Goal: Task Accomplishment & Management: Use online tool/utility

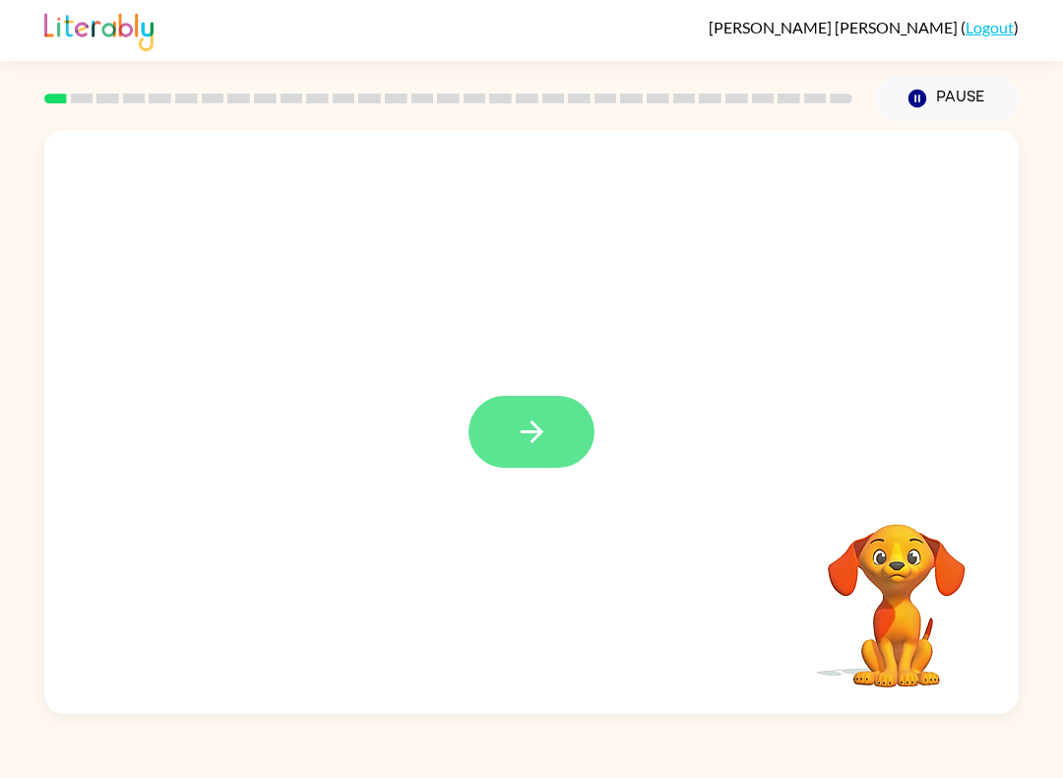
click at [515, 429] on icon "button" at bounding box center [532, 431] width 34 height 34
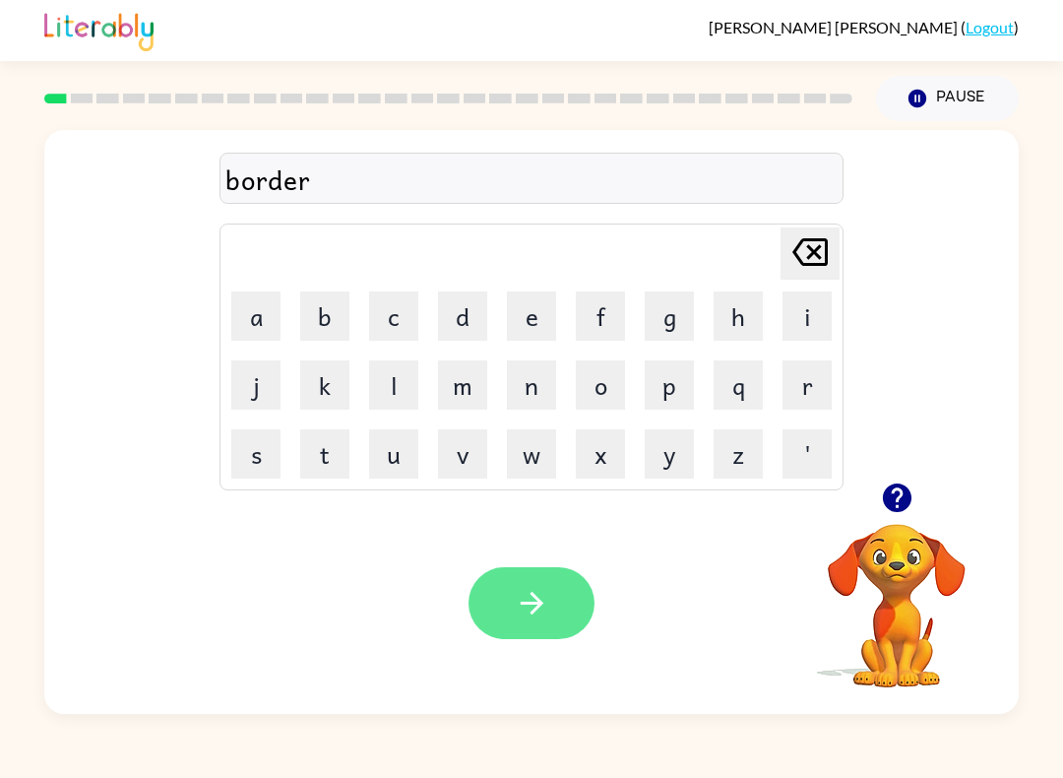
click at [513, 602] on button "button" at bounding box center [532, 603] width 126 height 72
click at [544, 592] on icon "button" at bounding box center [532, 603] width 34 height 34
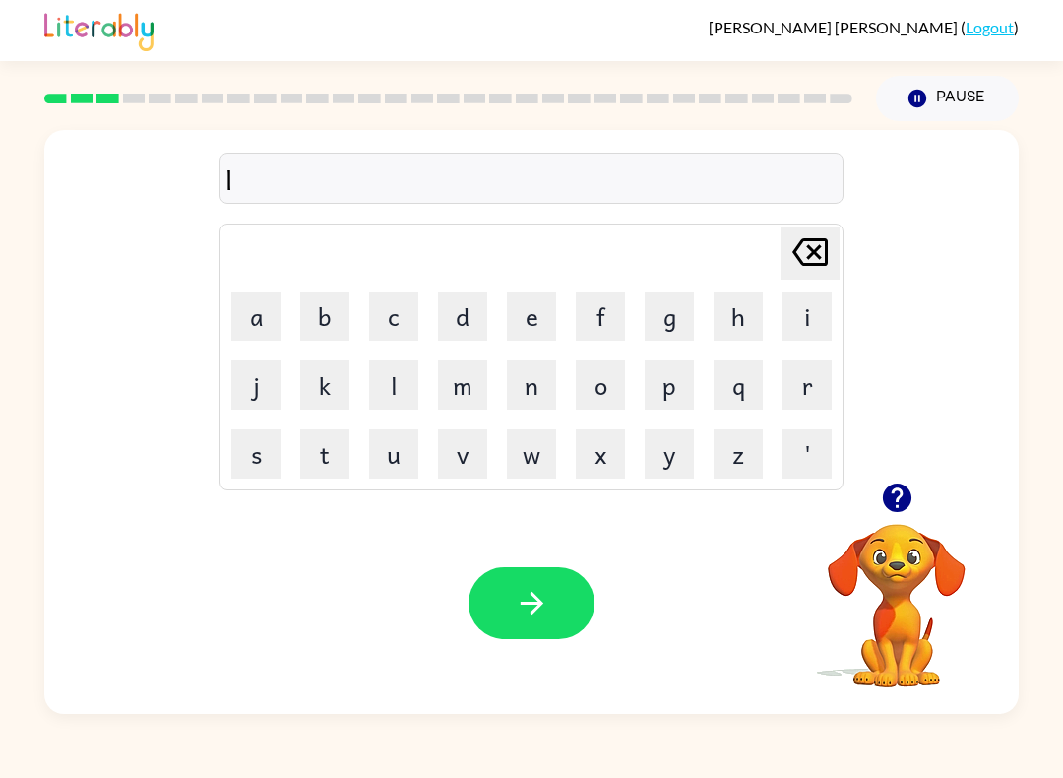
click at [98, 102] on rect at bounding box center [107, 99] width 23 height 10
click at [808, 263] on icon "[PERSON_NAME] last character input" at bounding box center [809, 251] width 47 height 47
click at [816, 248] on icon "[PERSON_NAME] last character input" at bounding box center [809, 251] width 47 height 47
click at [815, 247] on icon "[PERSON_NAME] last character input" at bounding box center [809, 251] width 47 height 47
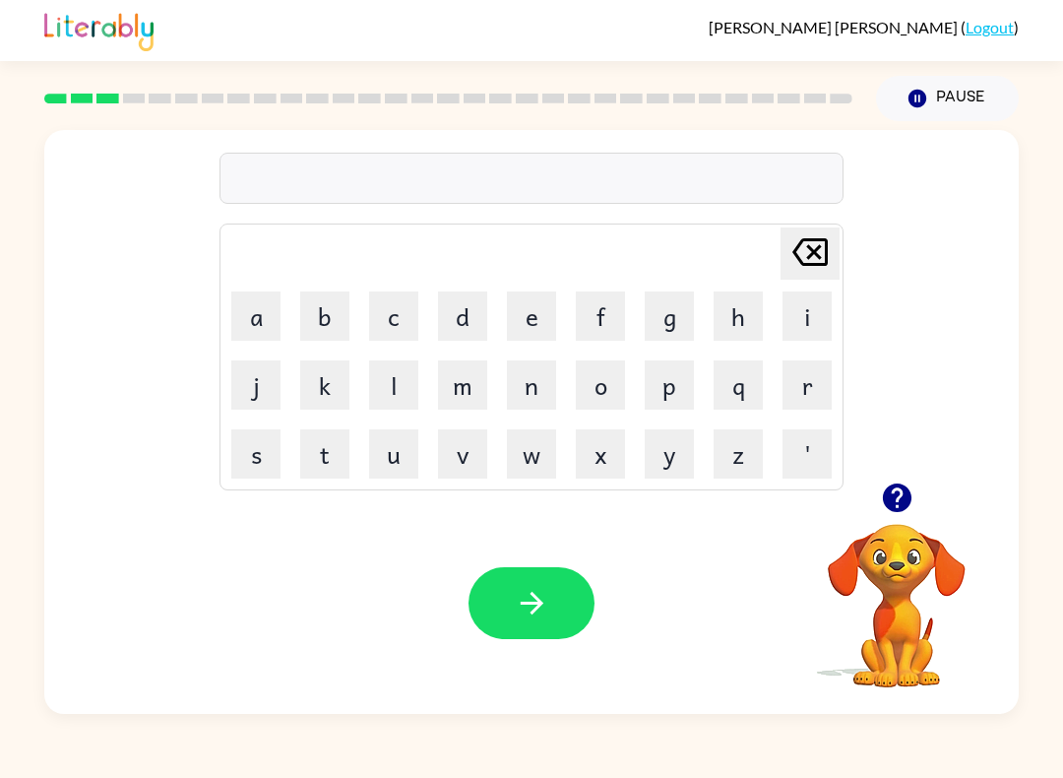
click at [824, 259] on icon "[PERSON_NAME] last character input" at bounding box center [809, 251] width 47 height 47
click at [542, 607] on icon "button" at bounding box center [532, 603] width 34 height 34
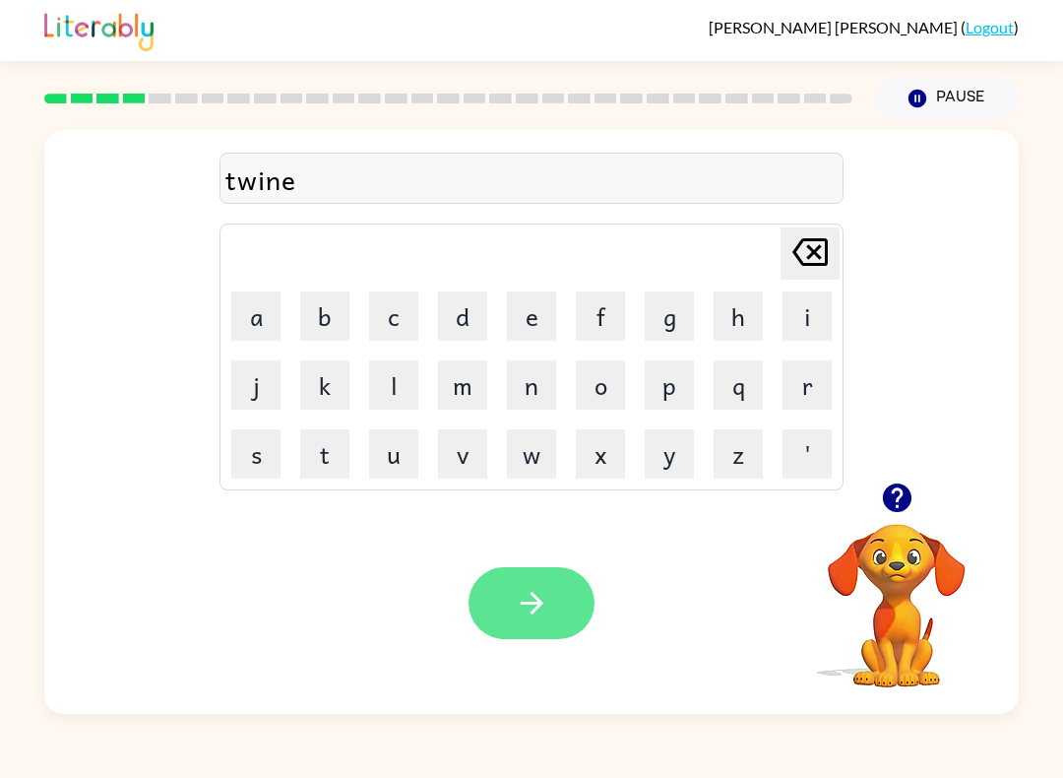
click at [554, 613] on button "button" at bounding box center [532, 603] width 126 height 72
click at [516, 591] on icon "button" at bounding box center [532, 603] width 34 height 34
click at [535, 601] on icon "button" at bounding box center [532, 603] width 34 height 34
click at [551, 634] on button "button" at bounding box center [532, 603] width 126 height 72
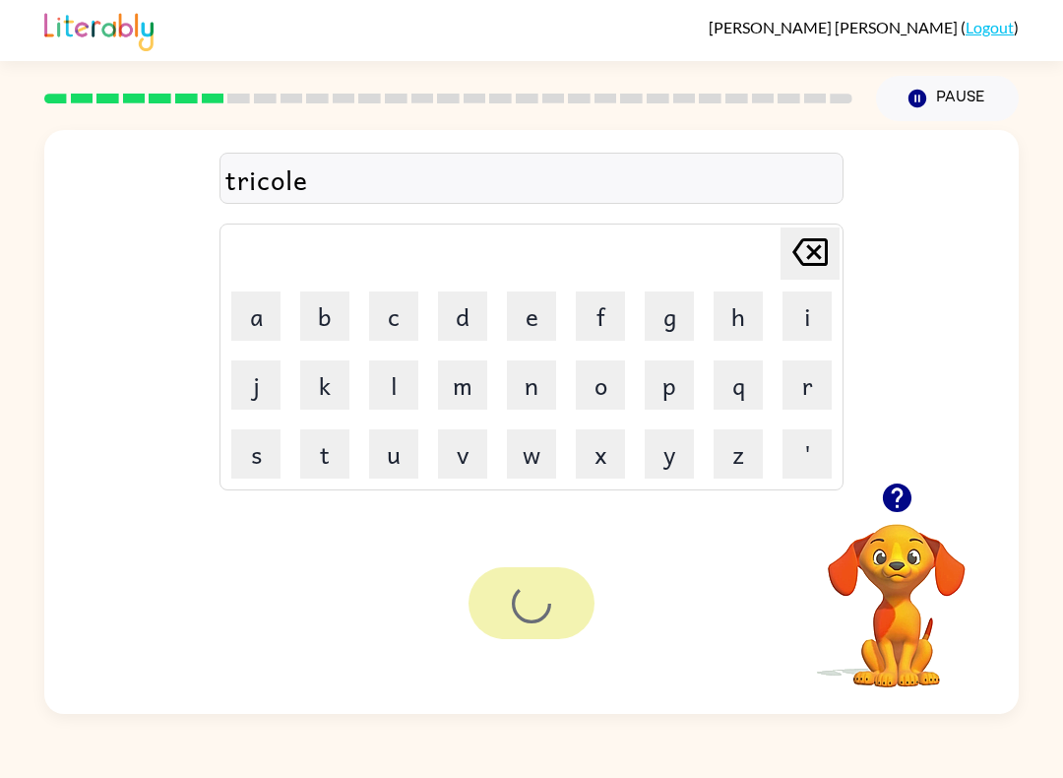
click at [550, 633] on div at bounding box center [532, 603] width 126 height 72
click at [529, 608] on div at bounding box center [532, 603] width 126 height 72
click at [528, 608] on div at bounding box center [532, 603] width 126 height 72
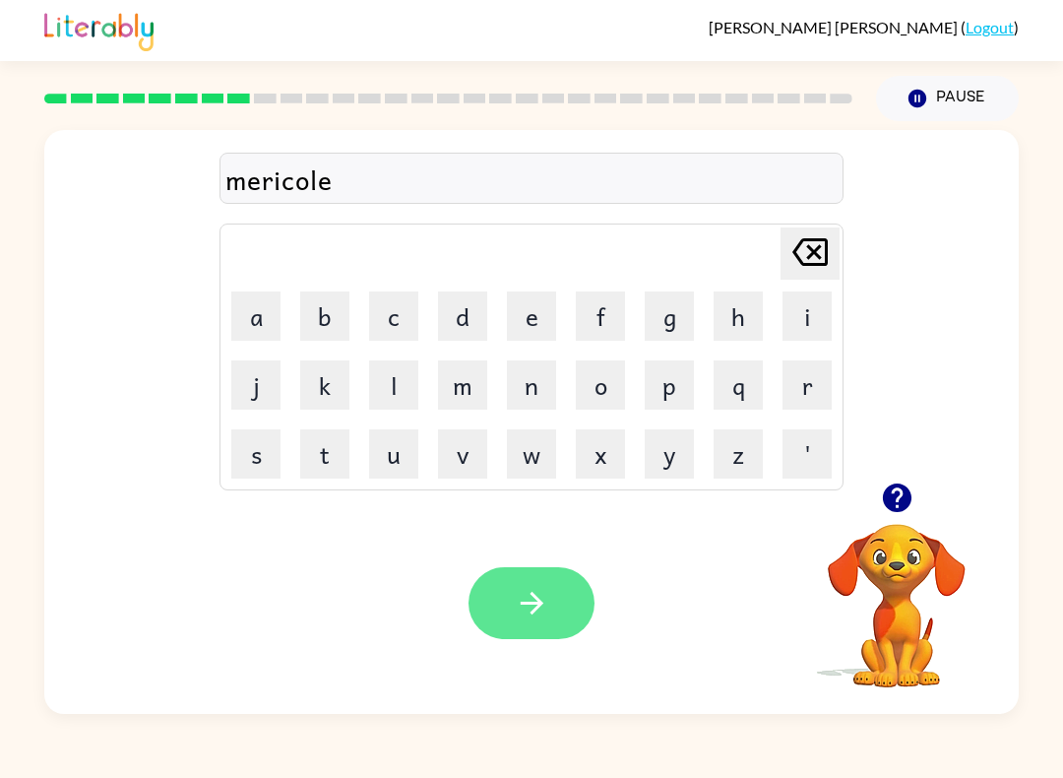
click at [507, 612] on button "button" at bounding box center [532, 603] width 126 height 72
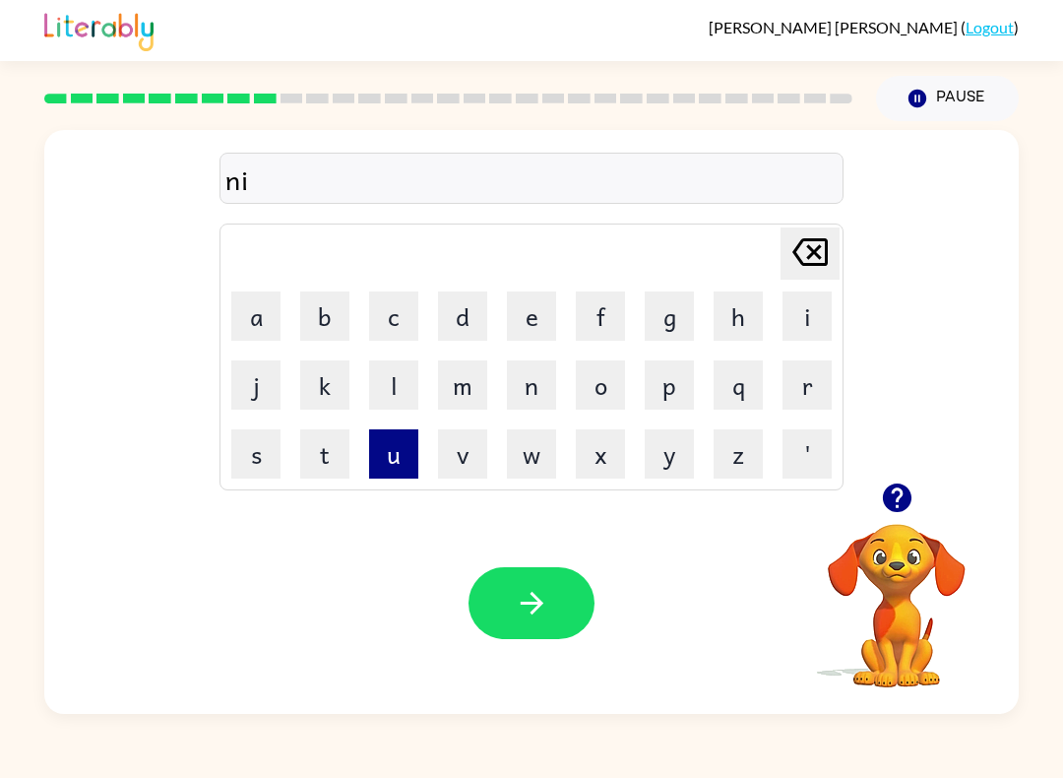
click at [388, 464] on button "u" at bounding box center [393, 453] width 49 height 49
click at [381, 407] on button "l" at bounding box center [393, 384] width 49 height 49
click at [465, 362] on button "m" at bounding box center [462, 384] width 49 height 49
click at [538, 360] on button "n" at bounding box center [531, 384] width 49 height 49
click at [377, 449] on button "u" at bounding box center [393, 453] width 49 height 49
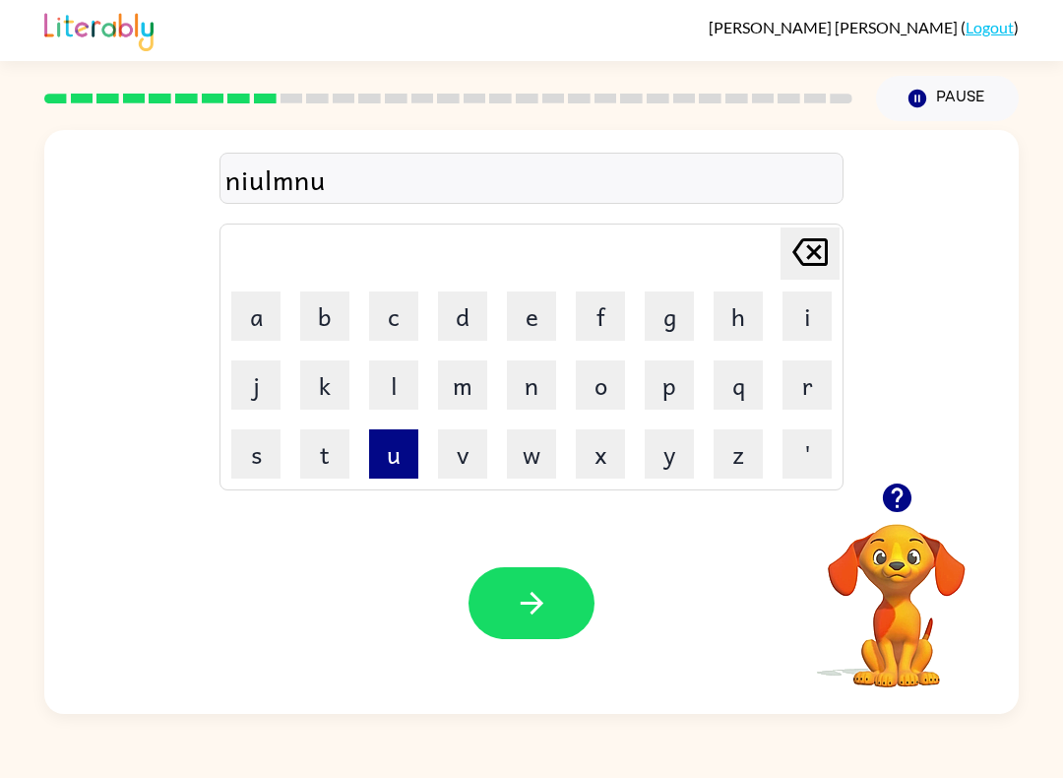
click at [370, 429] on button "u" at bounding box center [393, 453] width 49 height 49
click at [800, 255] on icon "[PERSON_NAME] last character input" at bounding box center [809, 251] width 47 height 47
click at [800, 254] on icon "[PERSON_NAME] last character input" at bounding box center [809, 251] width 47 height 47
click at [810, 241] on icon at bounding box center [809, 252] width 35 height 28
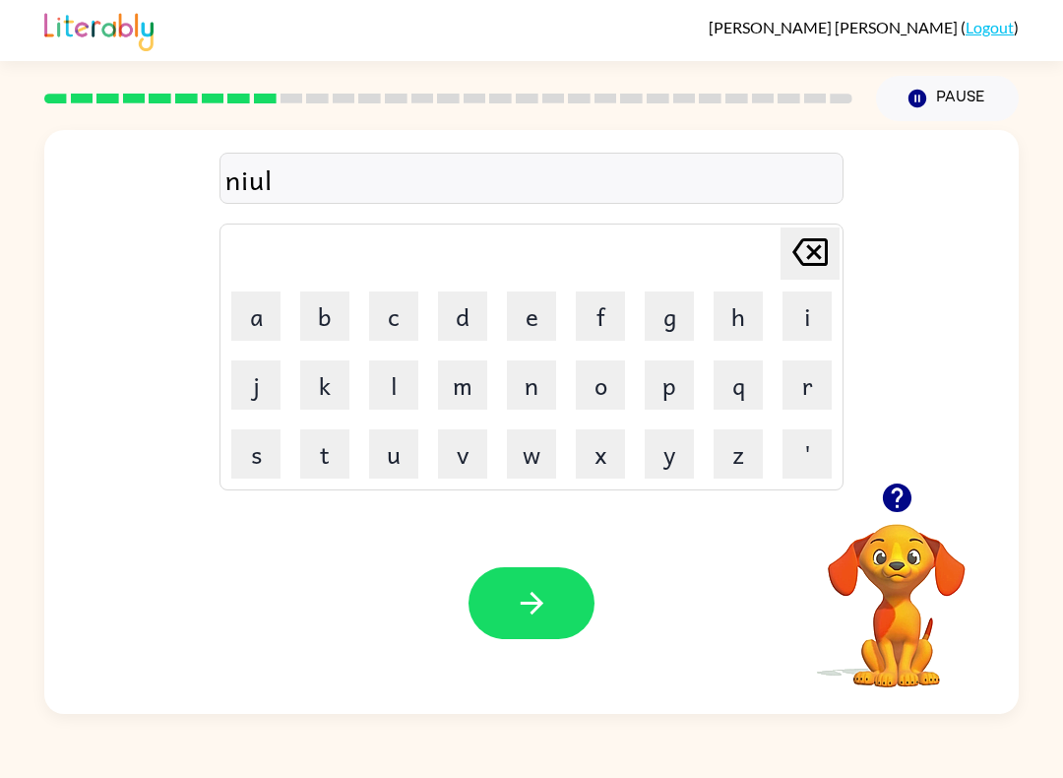
click at [790, 251] on icon "[PERSON_NAME] last character input" at bounding box center [809, 251] width 47 height 47
click at [536, 634] on button "button" at bounding box center [532, 603] width 126 height 72
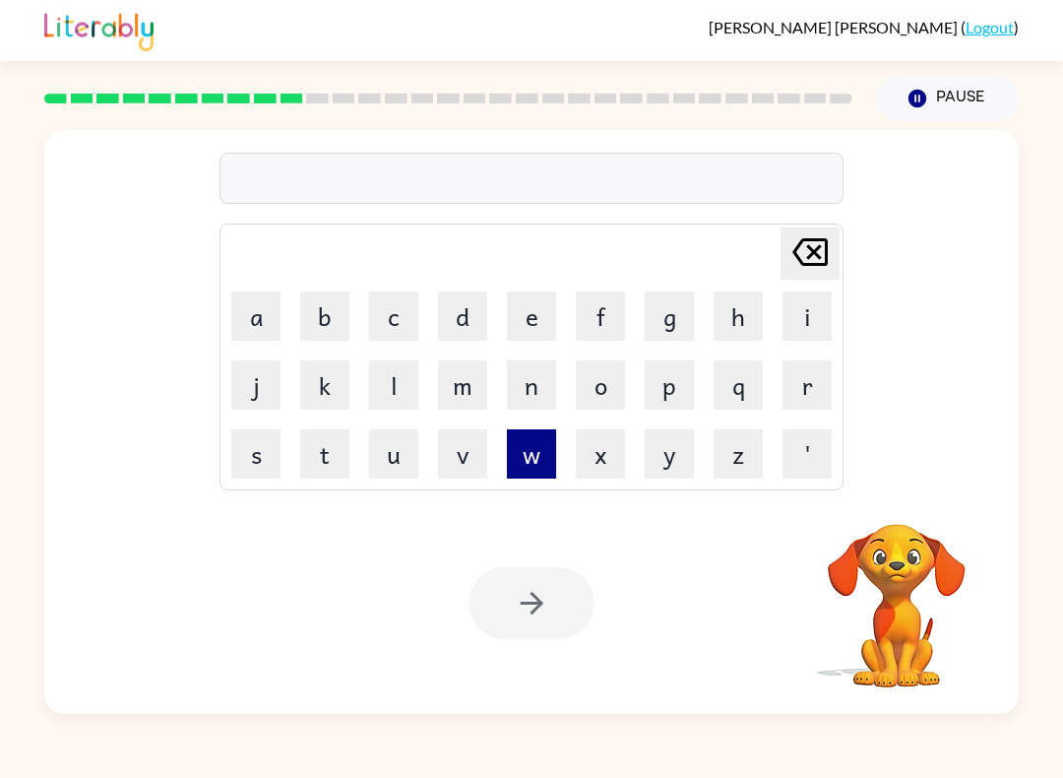
click at [518, 471] on button "w" at bounding box center [531, 453] width 49 height 49
click at [701, 425] on td "y" at bounding box center [669, 453] width 67 height 67
click at [610, 442] on button "x" at bounding box center [600, 453] width 49 height 49
click at [618, 396] on button "o" at bounding box center [600, 384] width 49 height 49
click at [603, 475] on button "x" at bounding box center [600, 453] width 49 height 49
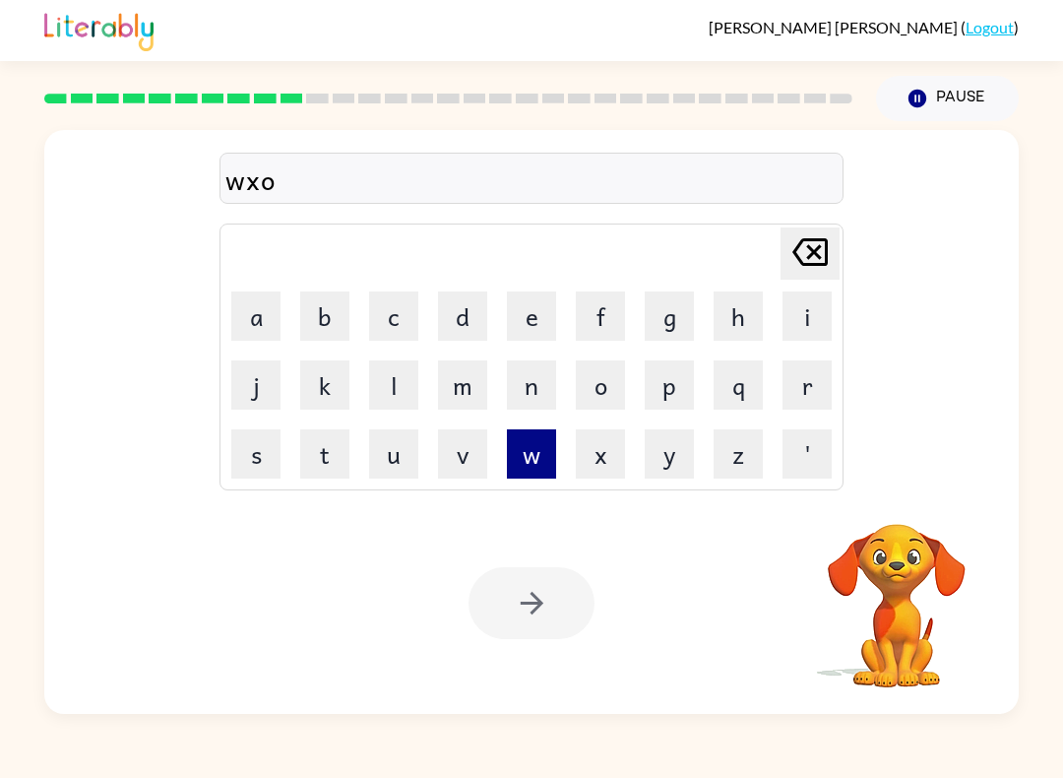
click at [546, 464] on button "w" at bounding box center [531, 453] width 49 height 49
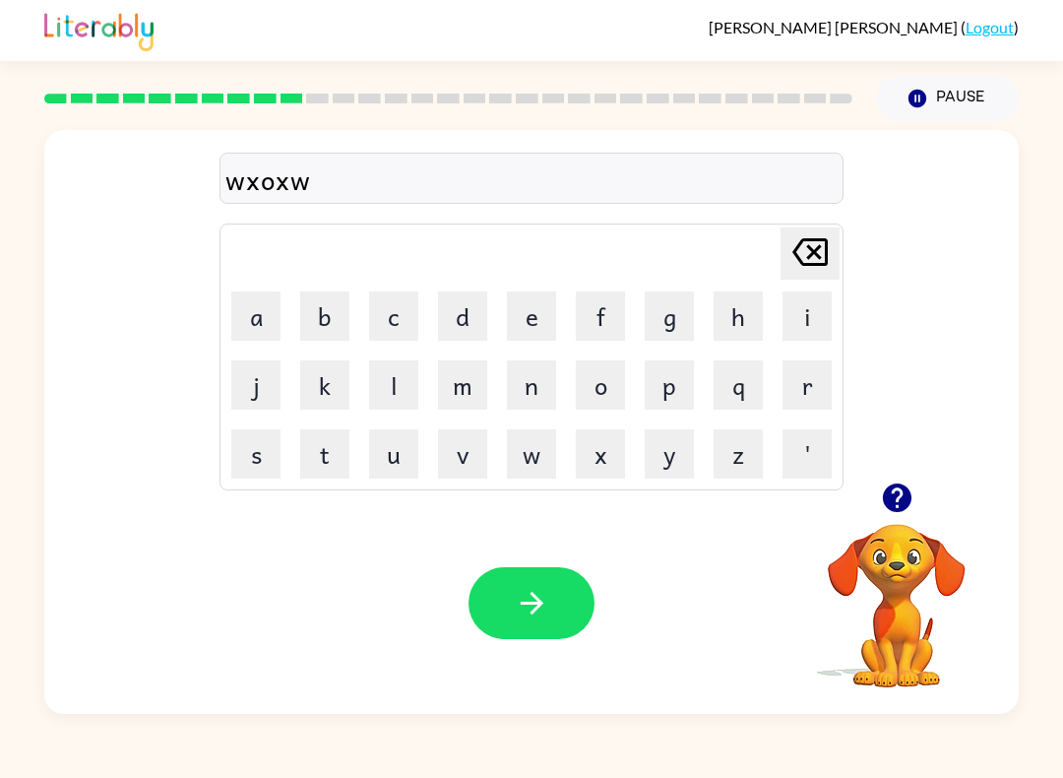
click at [566, 436] on table "[PERSON_NAME] last character input a b c d e f g h i j k l m n o p q r s t u v …" at bounding box center [531, 356] width 622 height 265
click at [828, 254] on icon at bounding box center [809, 252] width 35 height 28
click at [827, 253] on icon at bounding box center [809, 252] width 35 height 28
click at [808, 257] on icon at bounding box center [809, 252] width 35 height 28
click at [808, 256] on icon "[PERSON_NAME] last character input" at bounding box center [809, 251] width 47 height 47
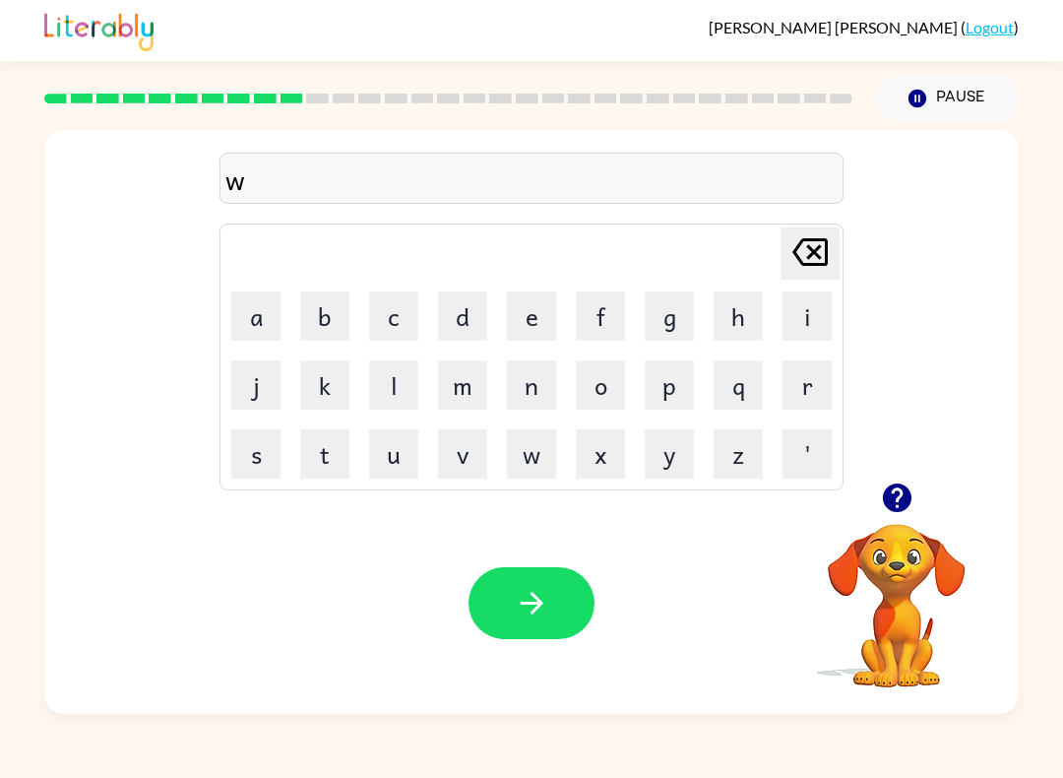
click at [806, 249] on icon "[PERSON_NAME] last character input" at bounding box center [809, 251] width 47 height 47
click at [805, 249] on icon "[PERSON_NAME] last character input" at bounding box center [809, 251] width 47 height 47
click at [806, 243] on icon "[PERSON_NAME] last character input" at bounding box center [809, 251] width 47 height 47
click at [537, 604] on icon "button" at bounding box center [531, 603] width 23 height 23
click at [552, 595] on button "button" at bounding box center [532, 603] width 126 height 72
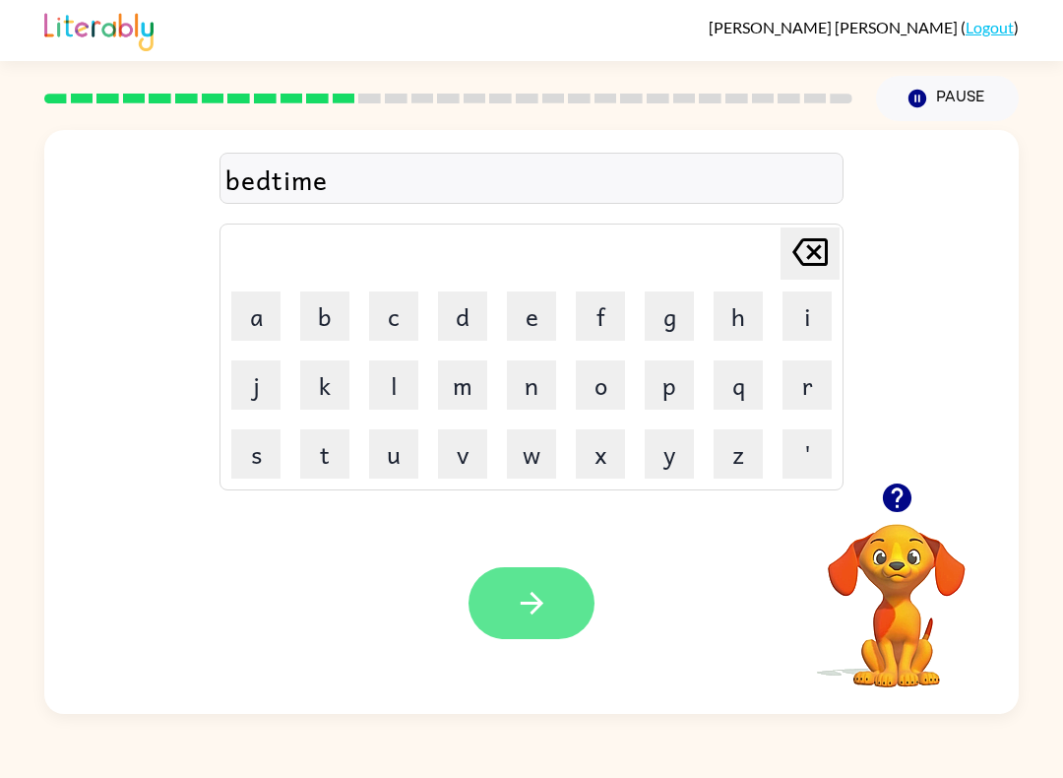
click at [533, 626] on button "button" at bounding box center [532, 603] width 126 height 72
click at [545, 596] on icon "button" at bounding box center [532, 603] width 34 height 34
click at [535, 610] on icon "button" at bounding box center [531, 603] width 23 height 23
click at [526, 615] on icon "button" at bounding box center [532, 603] width 34 height 34
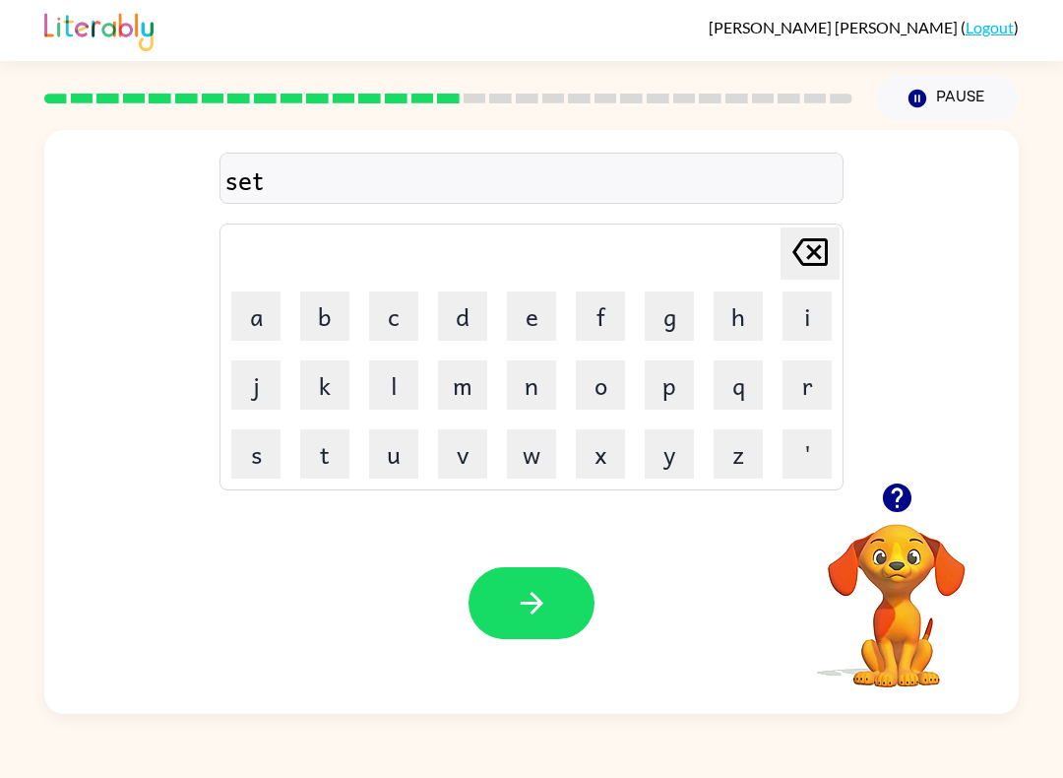
click at [498, 704] on div "Your browser must support playing .mp4 files to use Literably. Please try using…" at bounding box center [531, 602] width 974 height 221
click at [557, 589] on button "button" at bounding box center [532, 603] width 126 height 72
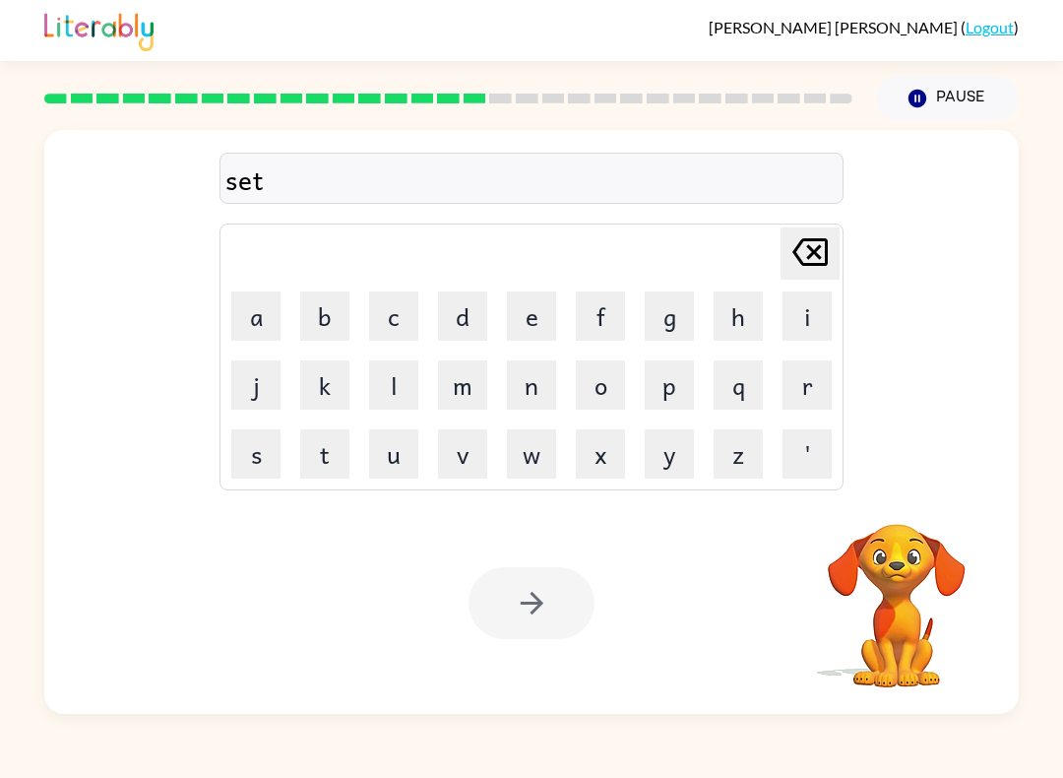
click at [536, 602] on div at bounding box center [532, 603] width 126 height 72
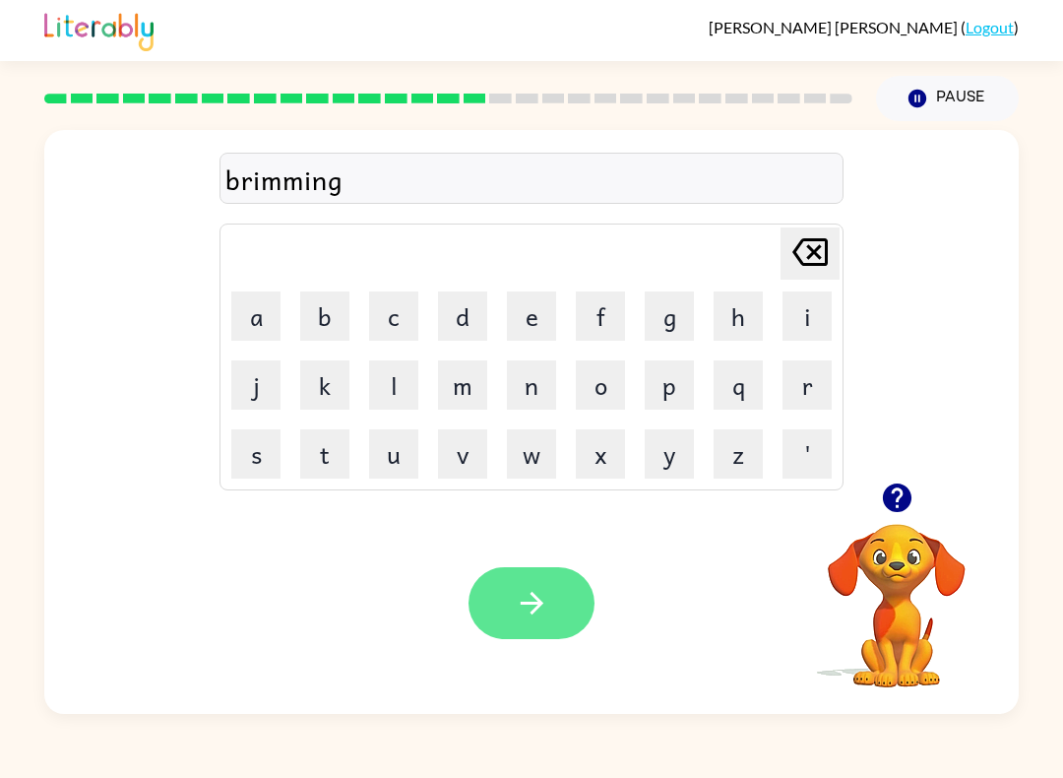
click at [521, 608] on icon "button" at bounding box center [532, 603] width 34 height 34
click at [524, 616] on icon "button" at bounding box center [532, 603] width 34 height 34
click at [528, 612] on icon "button" at bounding box center [532, 603] width 34 height 34
click at [547, 569] on button "button" at bounding box center [532, 603] width 126 height 72
click at [535, 608] on icon "button" at bounding box center [531, 603] width 23 height 23
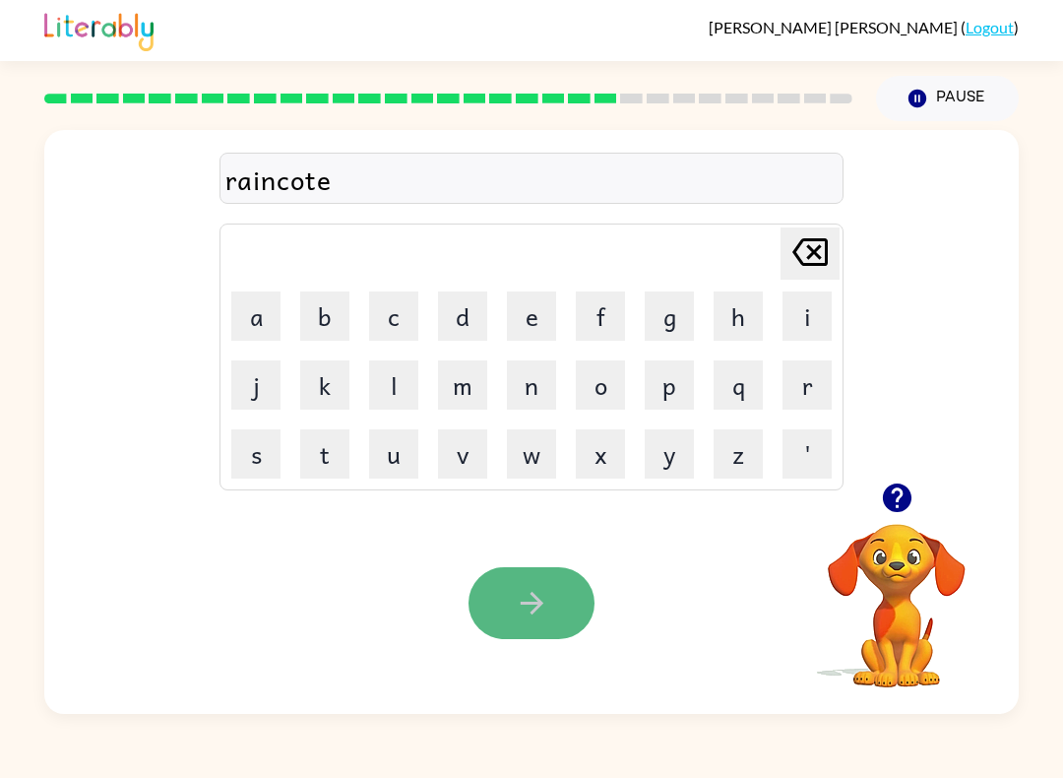
click at [556, 607] on button "button" at bounding box center [532, 603] width 126 height 72
click at [481, 620] on button "button" at bounding box center [532, 603] width 126 height 72
click at [520, 617] on icon "button" at bounding box center [532, 603] width 34 height 34
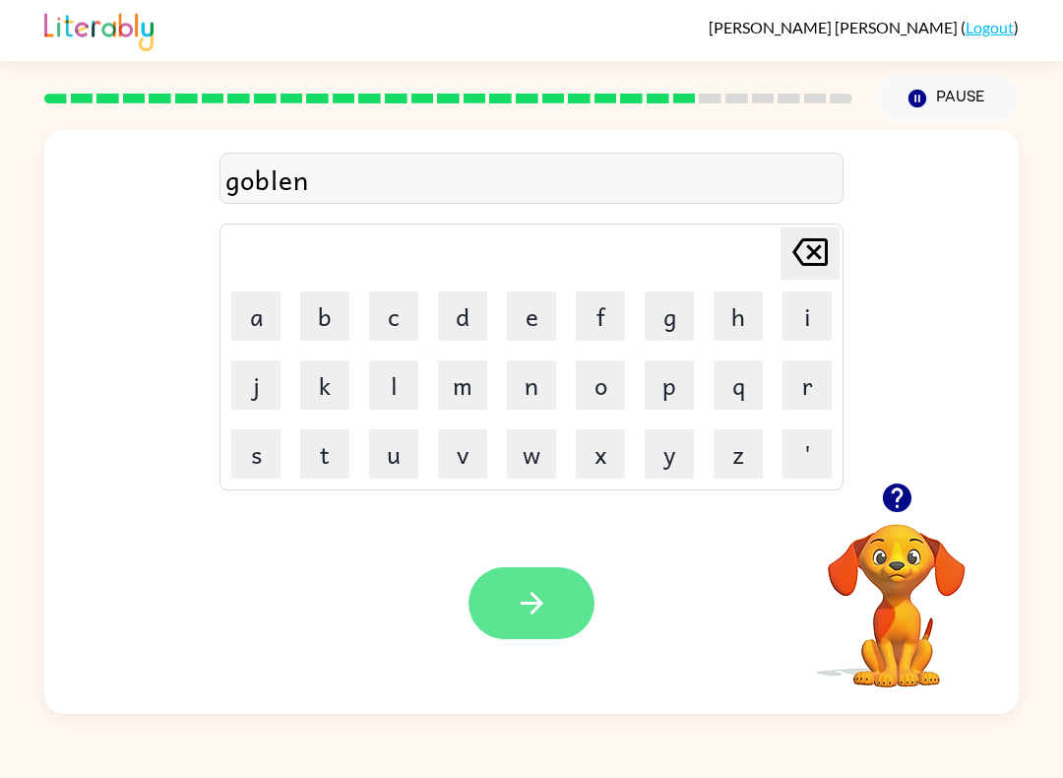
click at [549, 606] on button "button" at bounding box center [532, 603] width 126 height 72
click at [540, 604] on icon "button" at bounding box center [531, 603] width 23 height 23
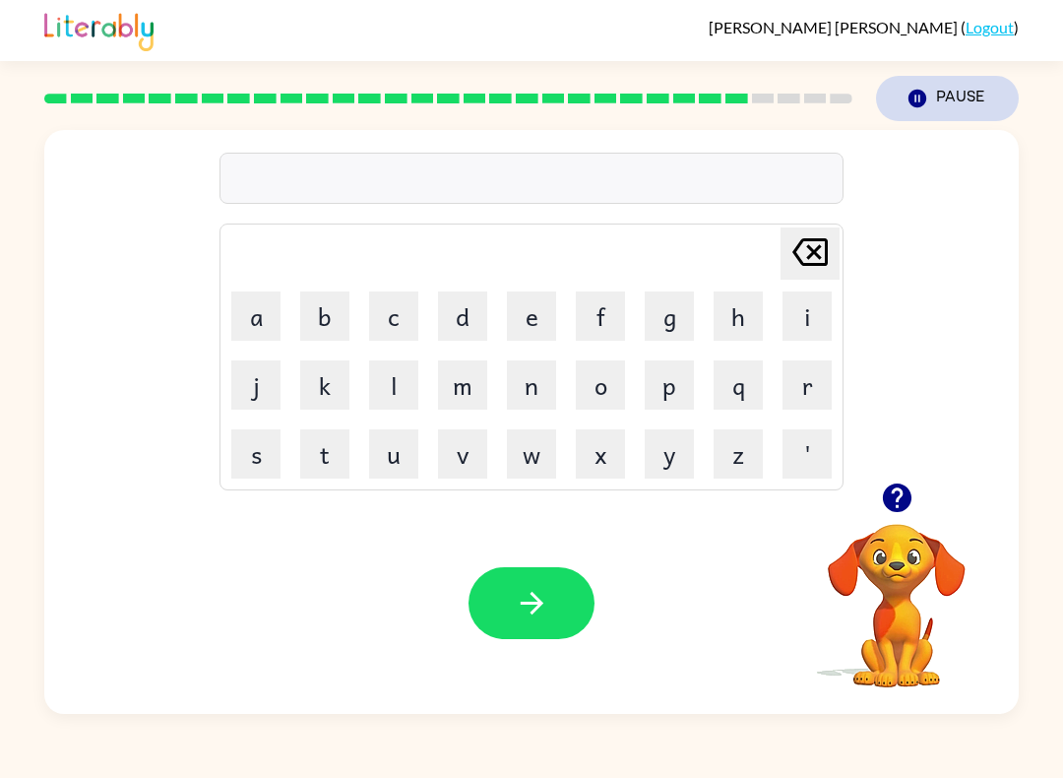
click at [938, 96] on button "Pause Pause" at bounding box center [947, 98] width 143 height 45
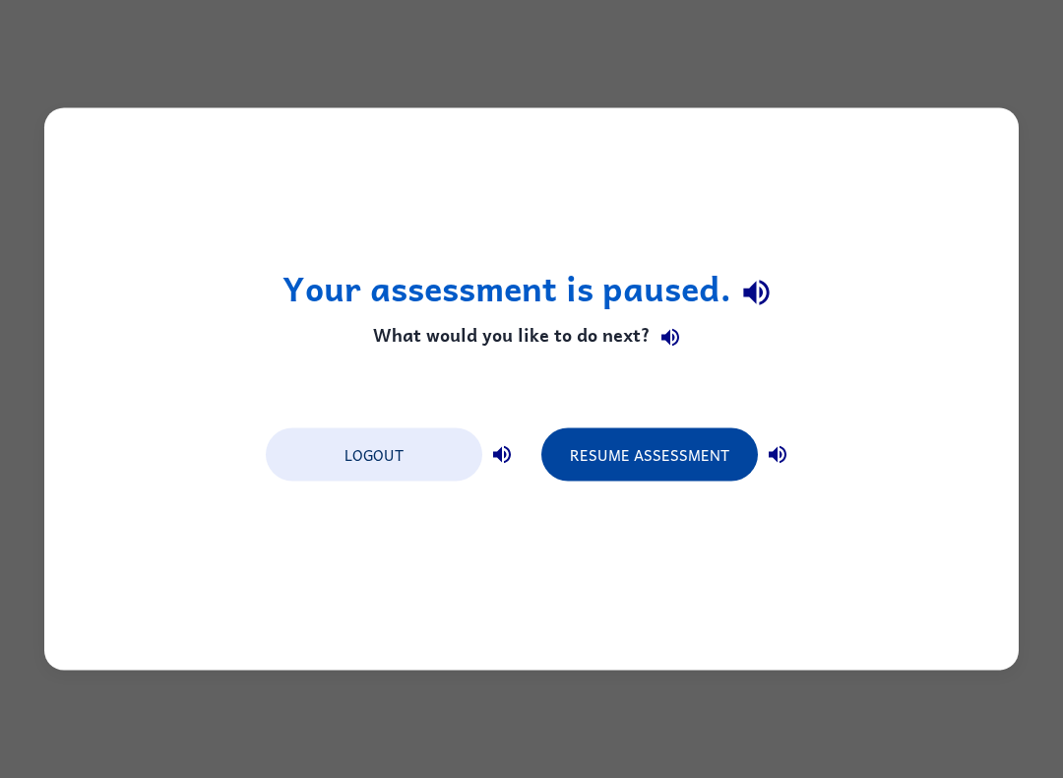
click at [699, 451] on button "Resume Assessment" at bounding box center [649, 454] width 217 height 53
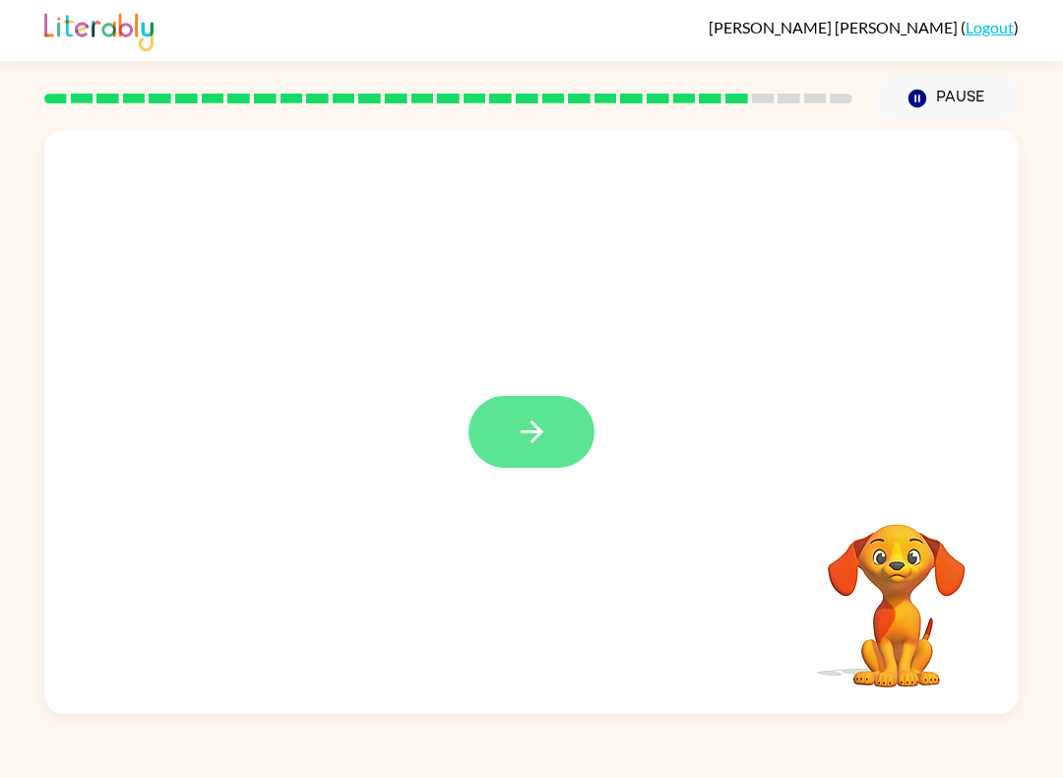
click at [528, 428] on icon "button" at bounding box center [532, 431] width 34 height 34
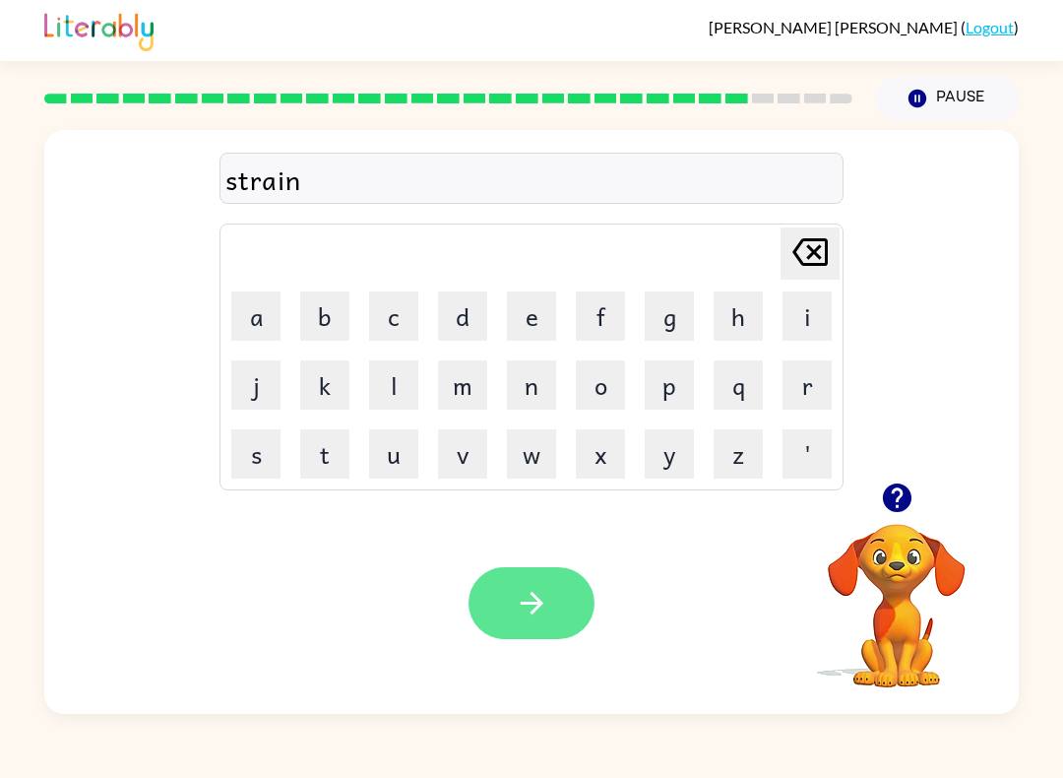
click at [552, 632] on button "button" at bounding box center [532, 603] width 126 height 72
click at [564, 629] on button "button" at bounding box center [532, 603] width 126 height 72
click at [526, 620] on icon "button" at bounding box center [532, 603] width 34 height 34
click at [534, 622] on button "button" at bounding box center [532, 603] width 126 height 72
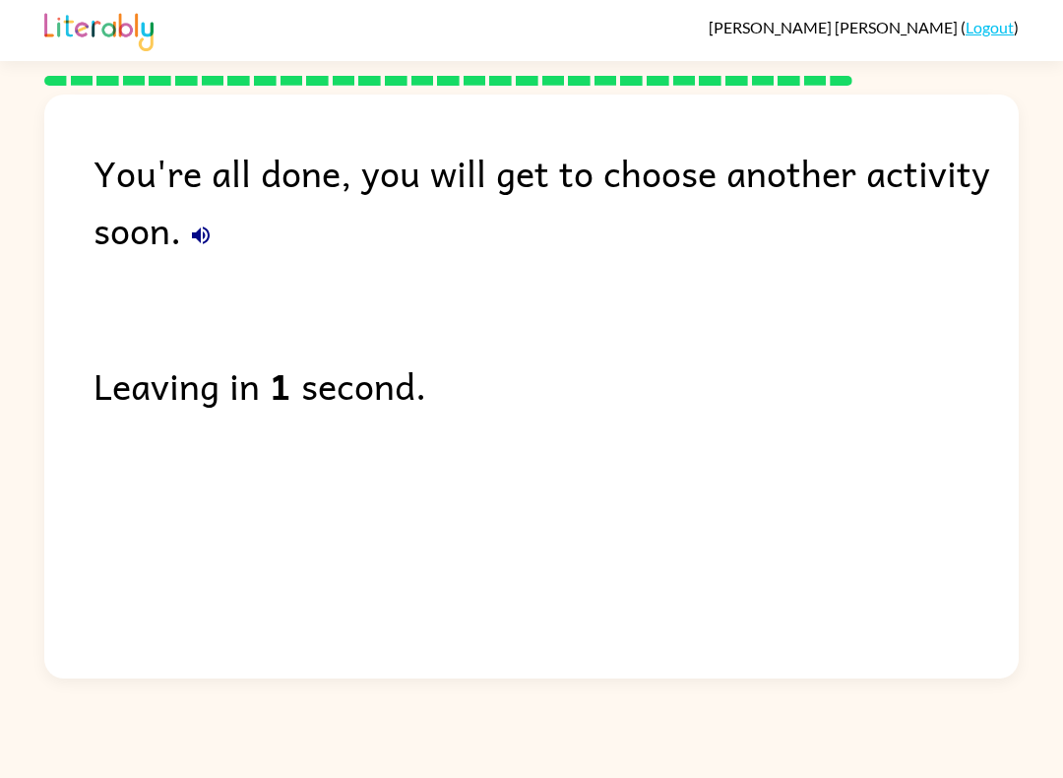
click at [191, 238] on icon "button" at bounding box center [201, 235] width 24 height 24
